Goal: Information Seeking & Learning: Learn about a topic

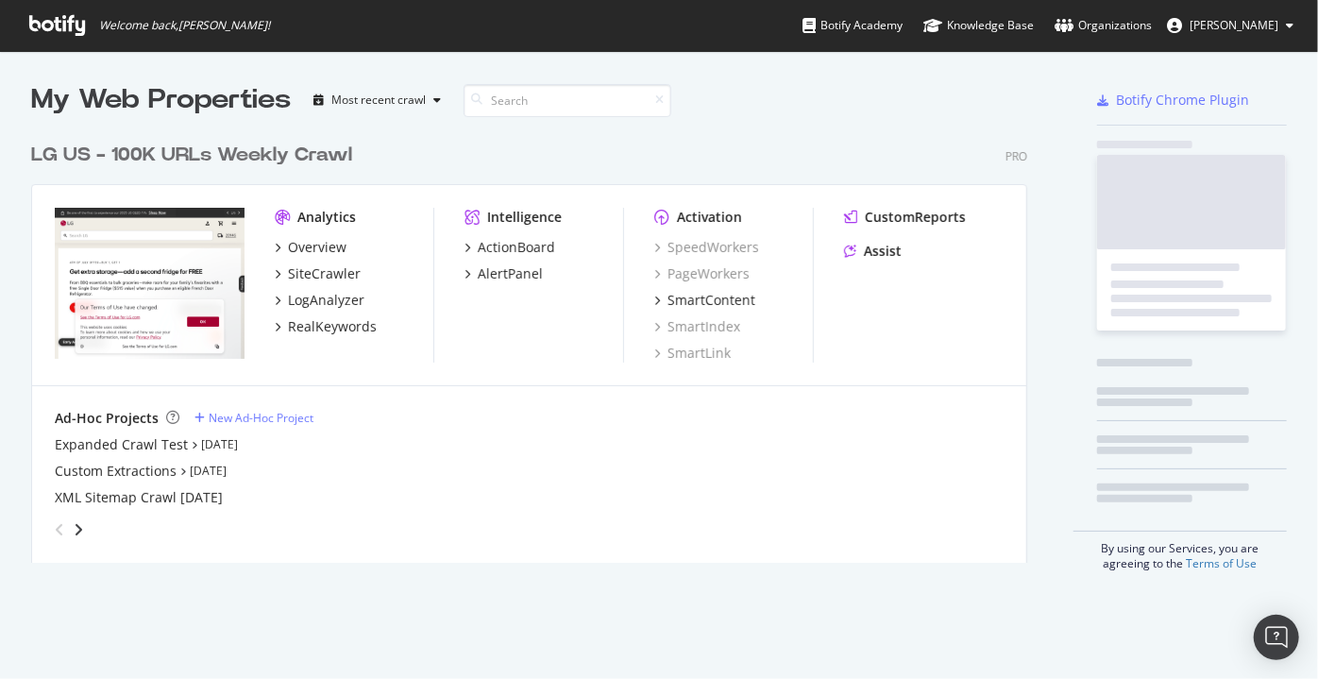
scroll to position [430, 997]
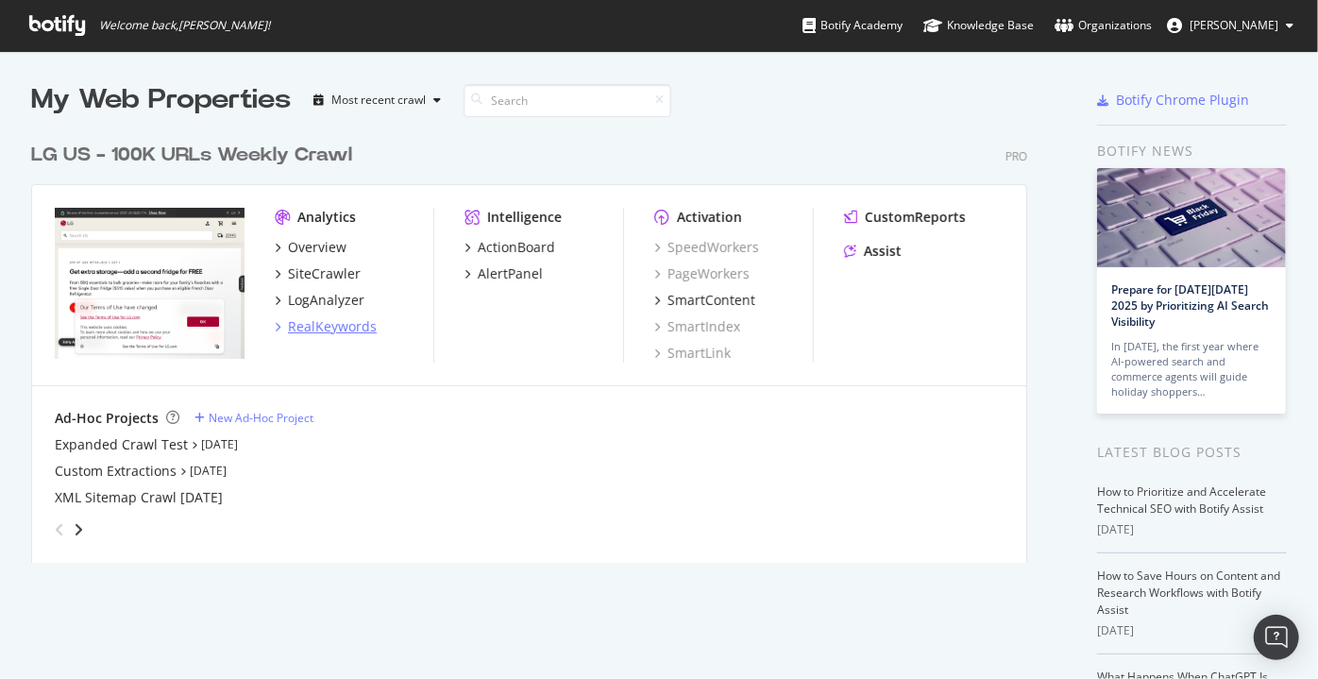
click at [295, 319] on div "RealKeywords" at bounding box center [332, 326] width 89 height 19
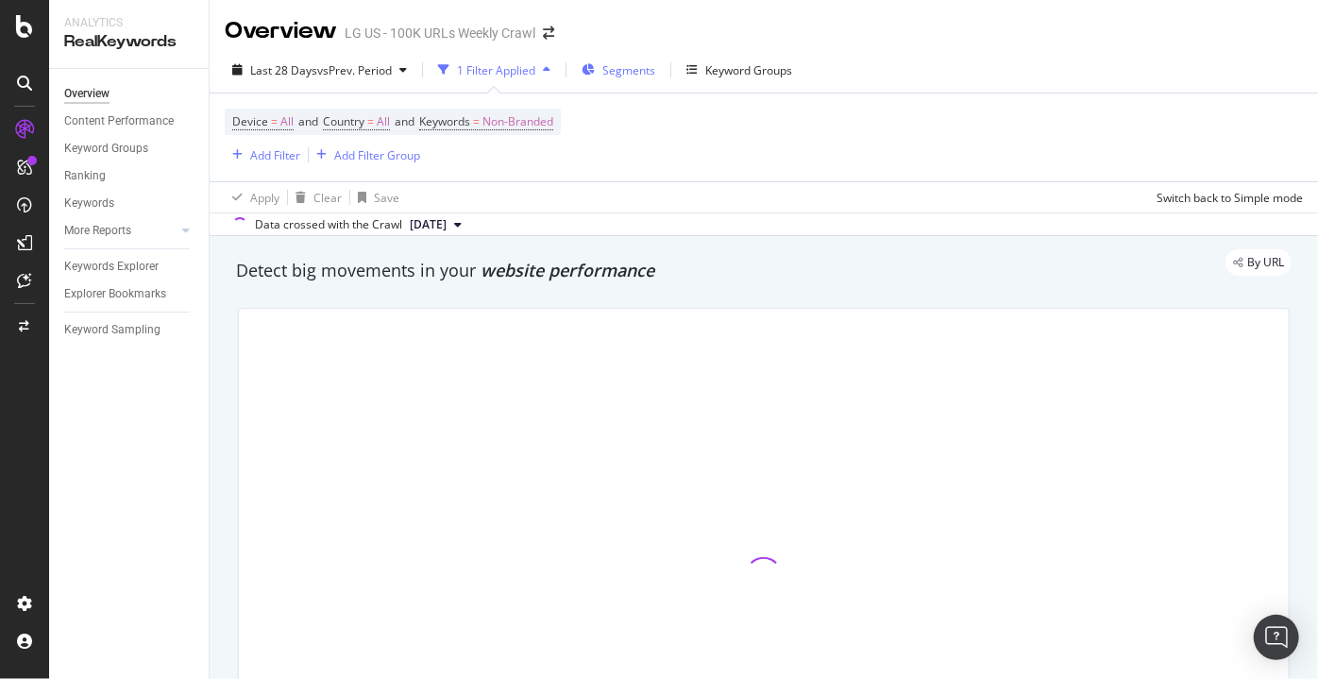
click at [601, 62] on div "Segments" at bounding box center [618, 70] width 74 height 28
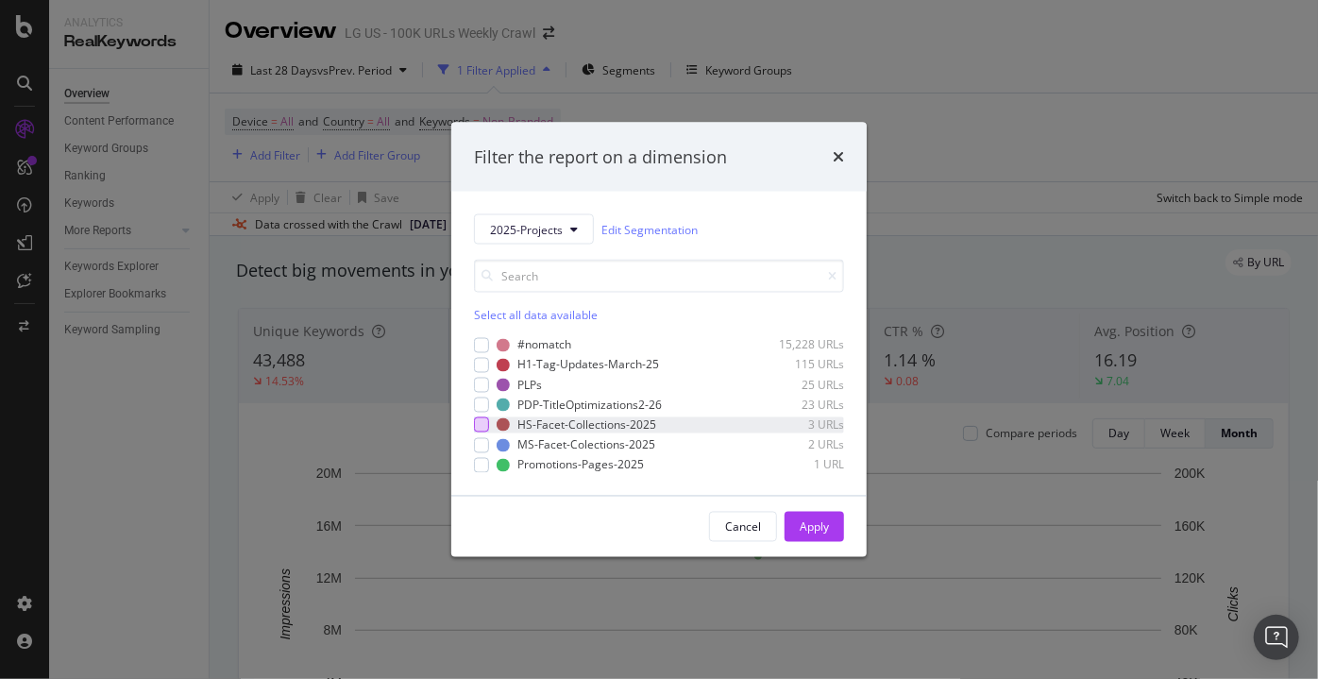
click at [485, 419] on div "modal" at bounding box center [481, 424] width 15 height 15
click at [480, 432] on div "HS-Facet-Collections-2025 3 URLs" at bounding box center [659, 424] width 370 height 16
click at [485, 445] on div "modal" at bounding box center [481, 444] width 15 height 15
click at [817, 538] on div "Apply" at bounding box center [813, 527] width 29 height 28
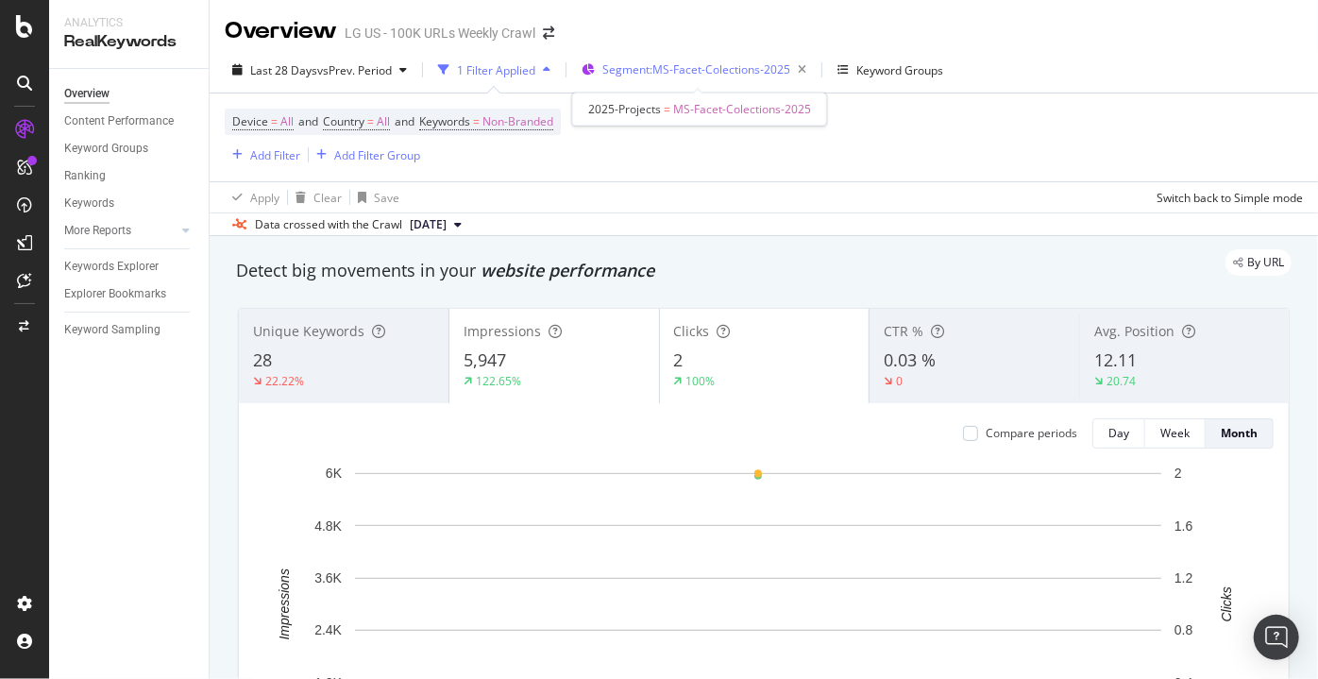
click at [664, 71] on span "Segment: MS-Facet-Colections-2025" at bounding box center [696, 69] width 188 height 16
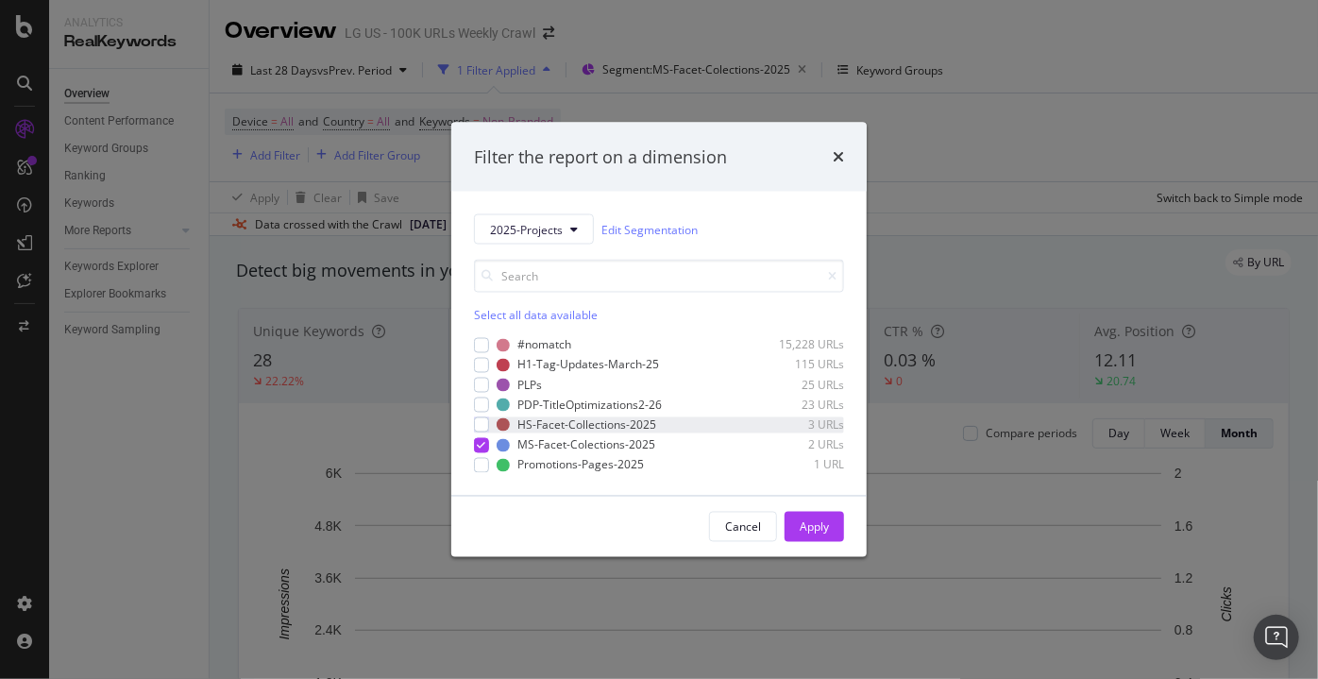
click at [493, 422] on div "HS-Facet-Collections-2025 3 URLs" at bounding box center [659, 424] width 370 height 16
click at [483, 445] on icon "modal" at bounding box center [482, 444] width 8 height 9
click at [829, 525] on button "Apply" at bounding box center [813, 527] width 59 height 30
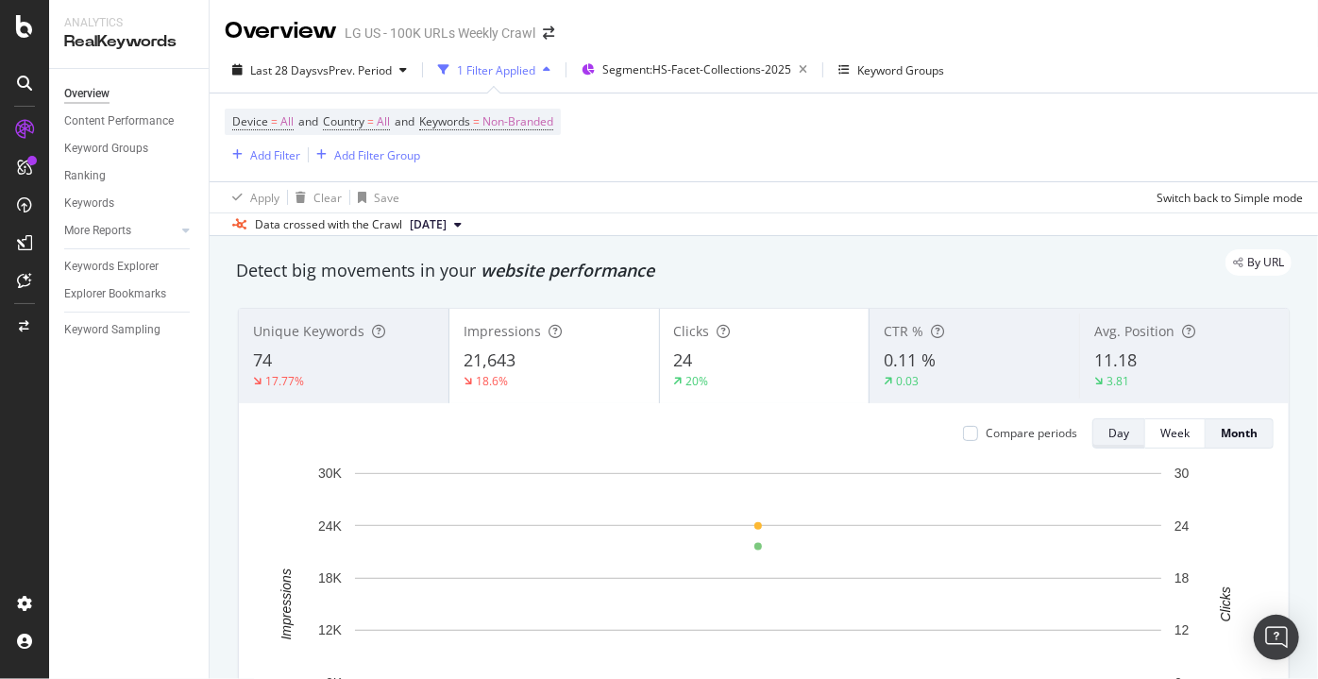
click at [1092, 436] on button "Day" at bounding box center [1118, 433] width 53 height 30
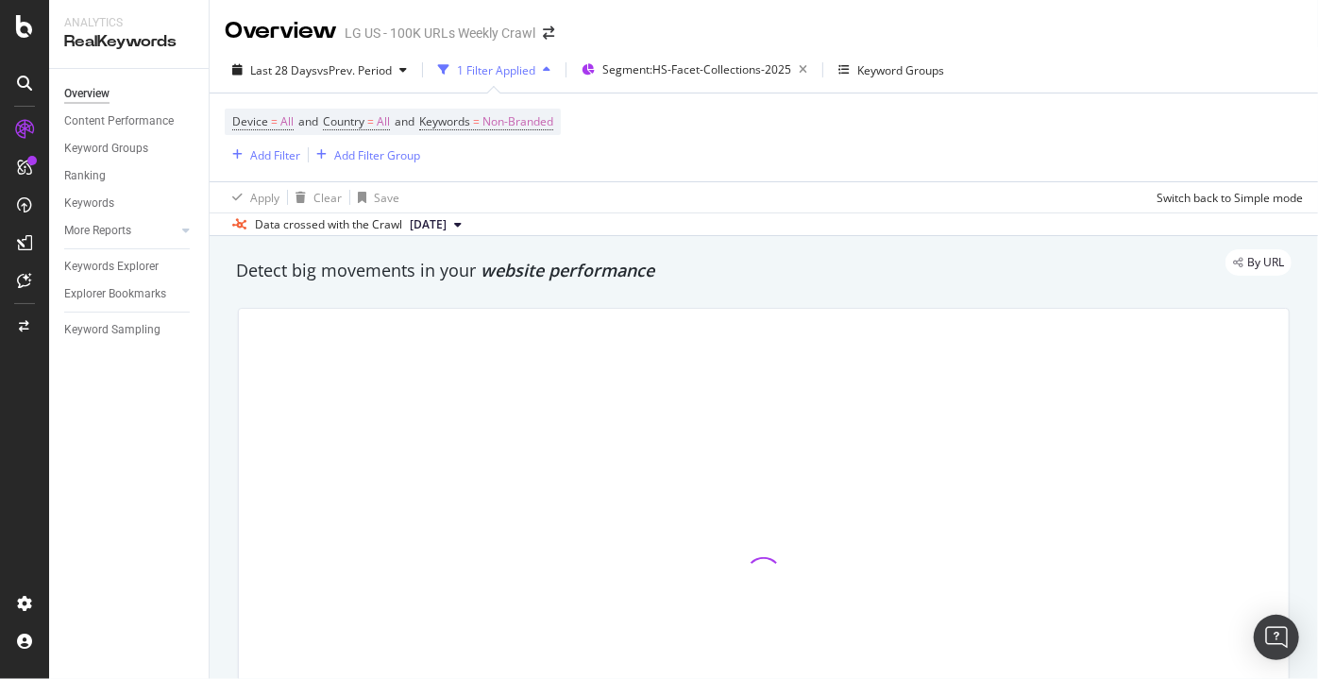
click at [1092, 436] on div at bounding box center [764, 576] width 1050 height 534
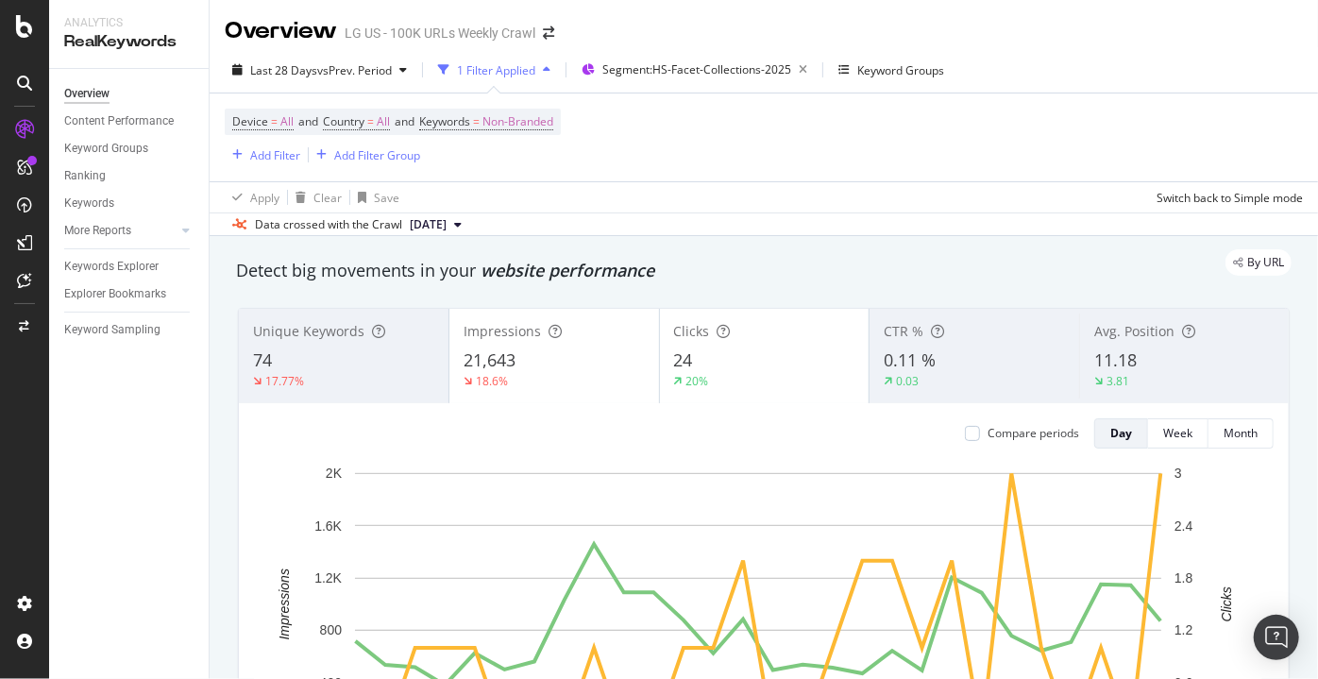
click at [899, 226] on div "Data crossed with the Crawl [DATE]" at bounding box center [764, 223] width 1108 height 23
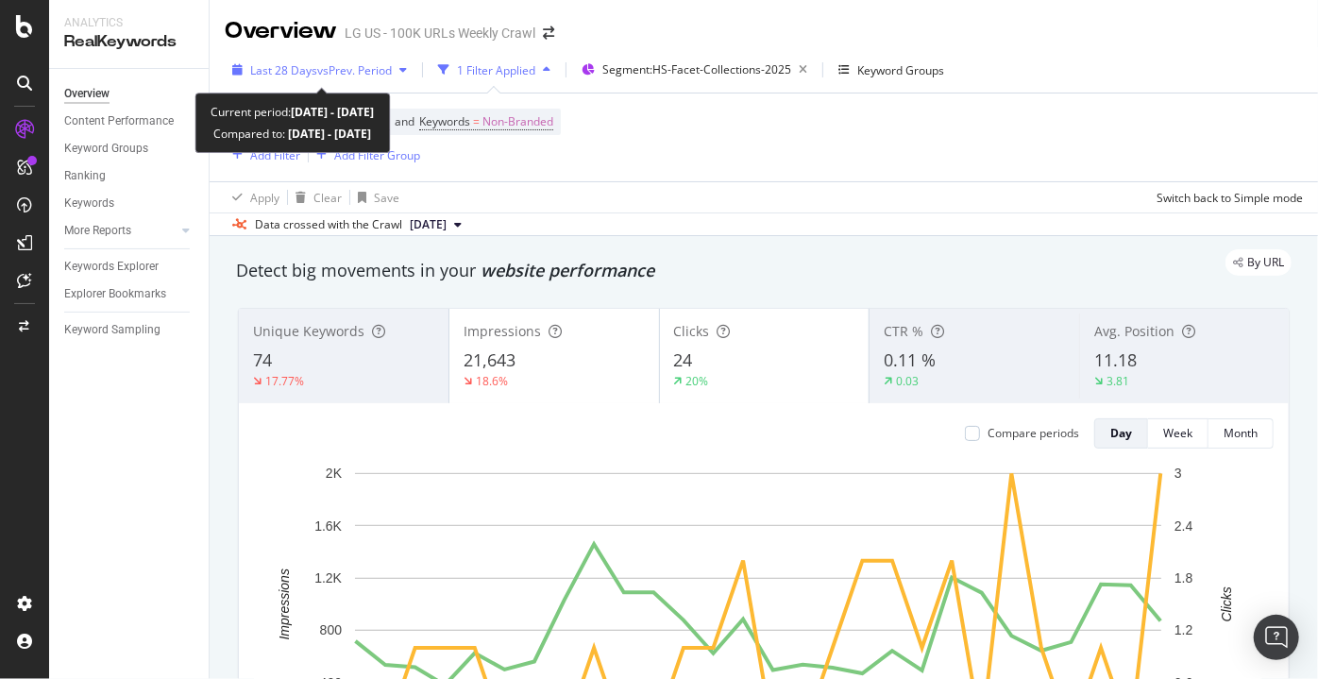
click at [343, 77] on span "vs Prev. Period" at bounding box center [354, 70] width 75 height 16
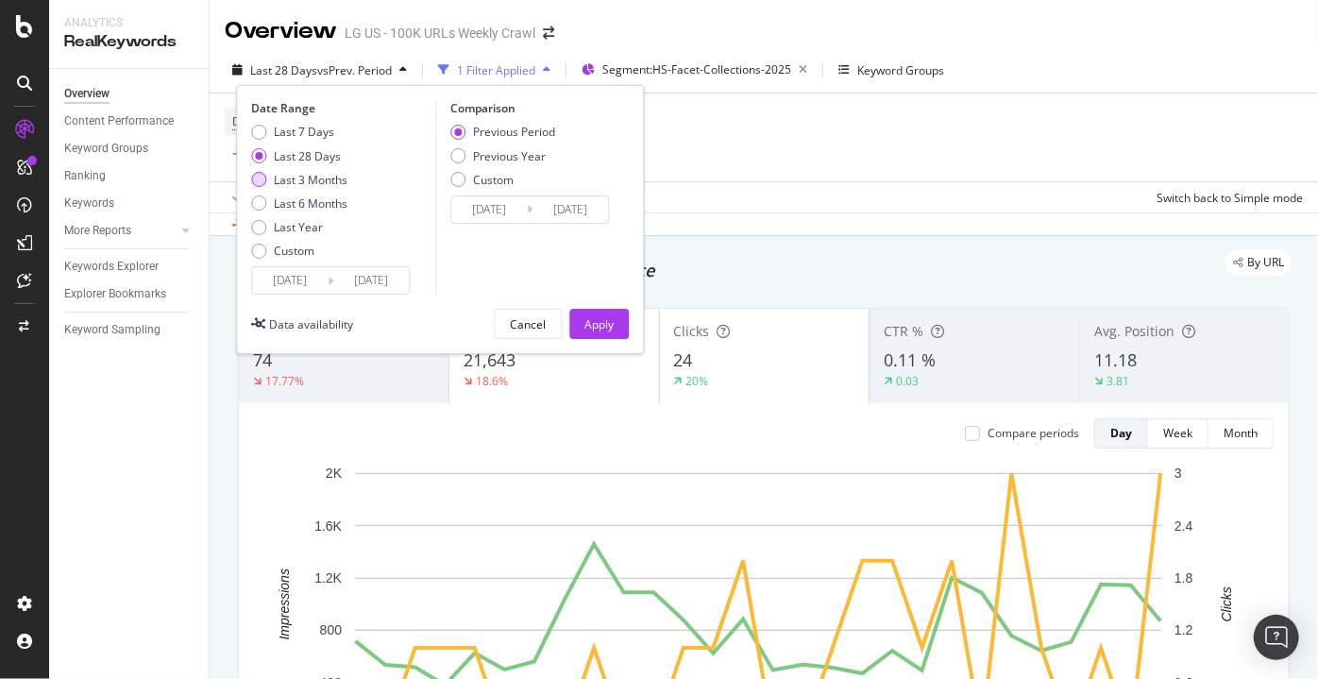
click at [270, 177] on div "Last 3 Months" at bounding box center [299, 180] width 96 height 16
type input "[DATE]"
click at [592, 324] on div "Apply" at bounding box center [598, 324] width 29 height 16
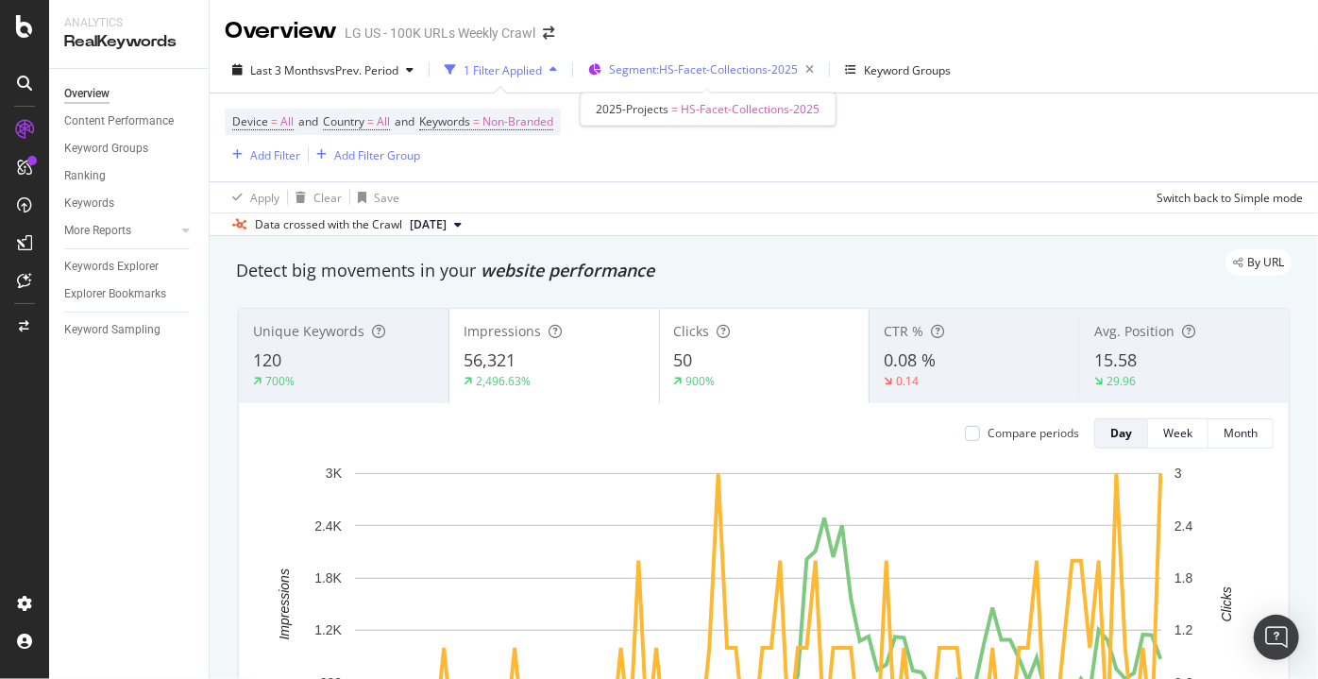
click at [730, 77] on div "Segment: HS-Facet-Collections-2025" at bounding box center [715, 70] width 212 height 26
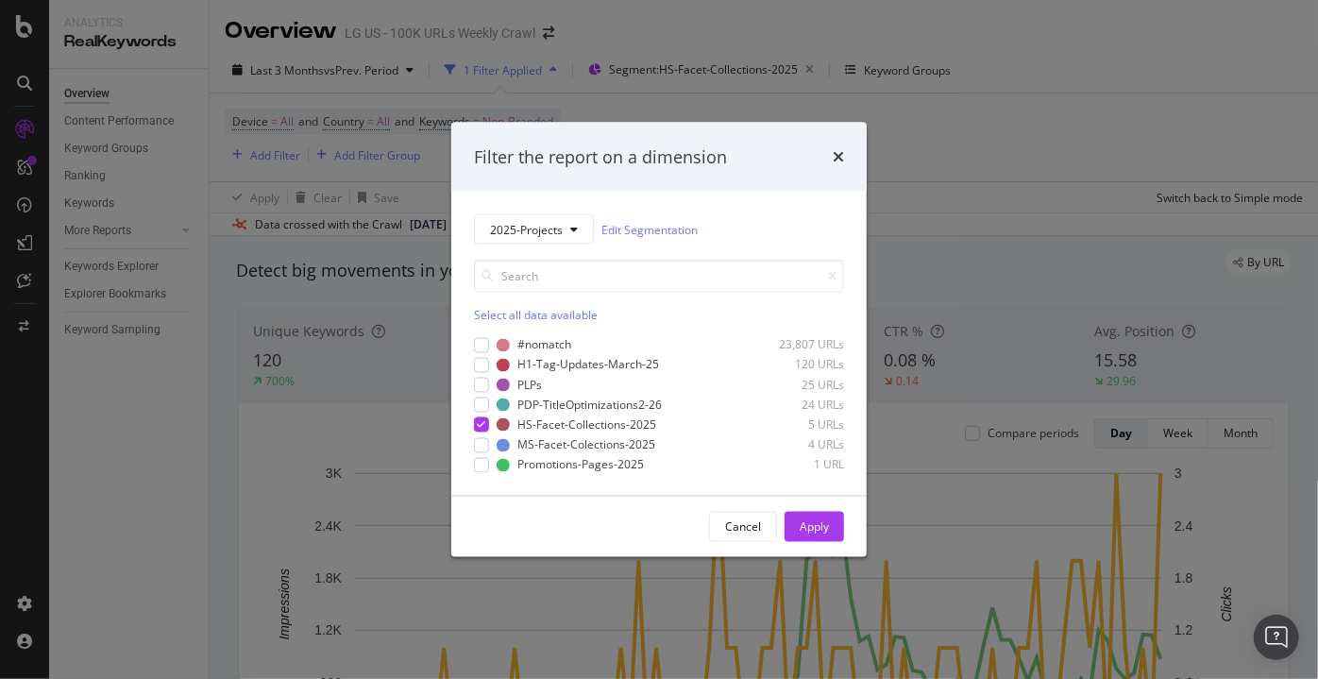
click at [473, 391] on div "2025-Projects Edit Segmentation Select all data available #nomatch 23,807 URLs …" at bounding box center [658, 344] width 415 height 304
click at [475, 384] on div "modal" at bounding box center [481, 385] width 15 height 15
click at [476, 412] on div "PDP-TitleOptimizations2-26 24 URLs" at bounding box center [659, 404] width 370 height 16
click at [480, 421] on icon "modal" at bounding box center [482, 424] width 8 height 9
click at [483, 400] on icon "modal" at bounding box center [482, 404] width 8 height 9
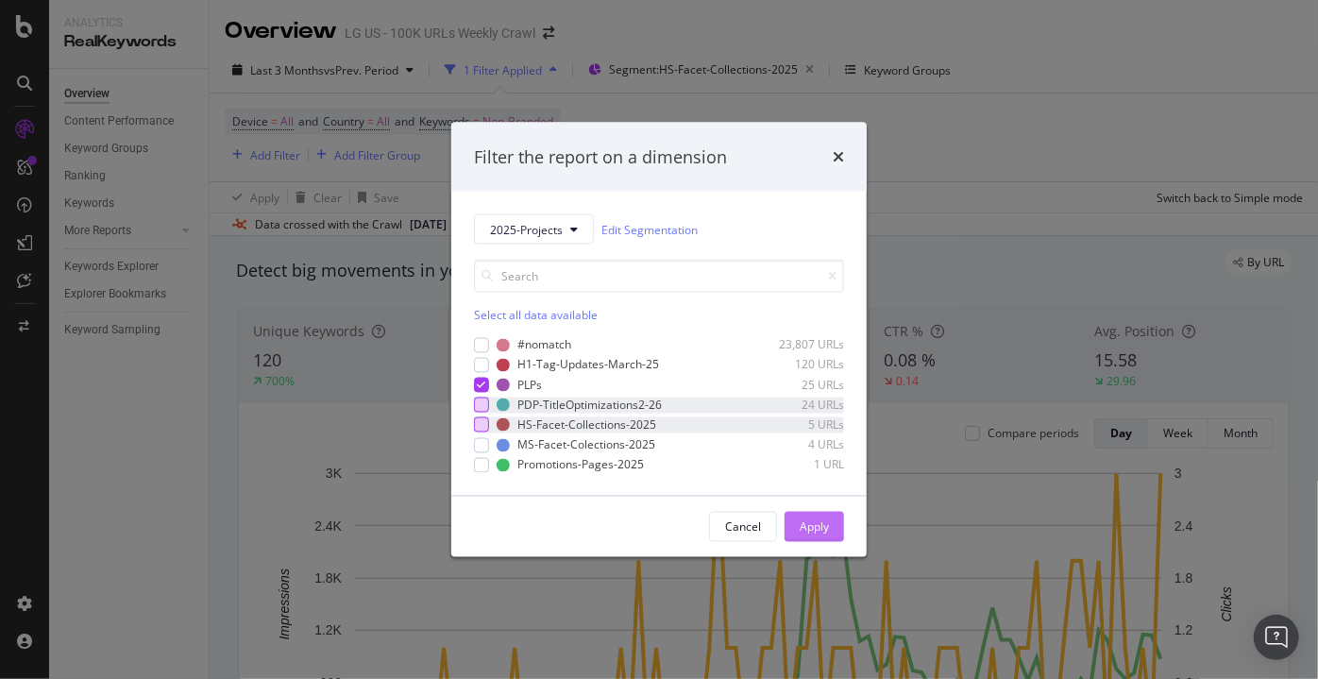
click at [806, 532] on div "Apply" at bounding box center [813, 526] width 29 height 16
